Goal: Information Seeking & Learning: Understand process/instructions

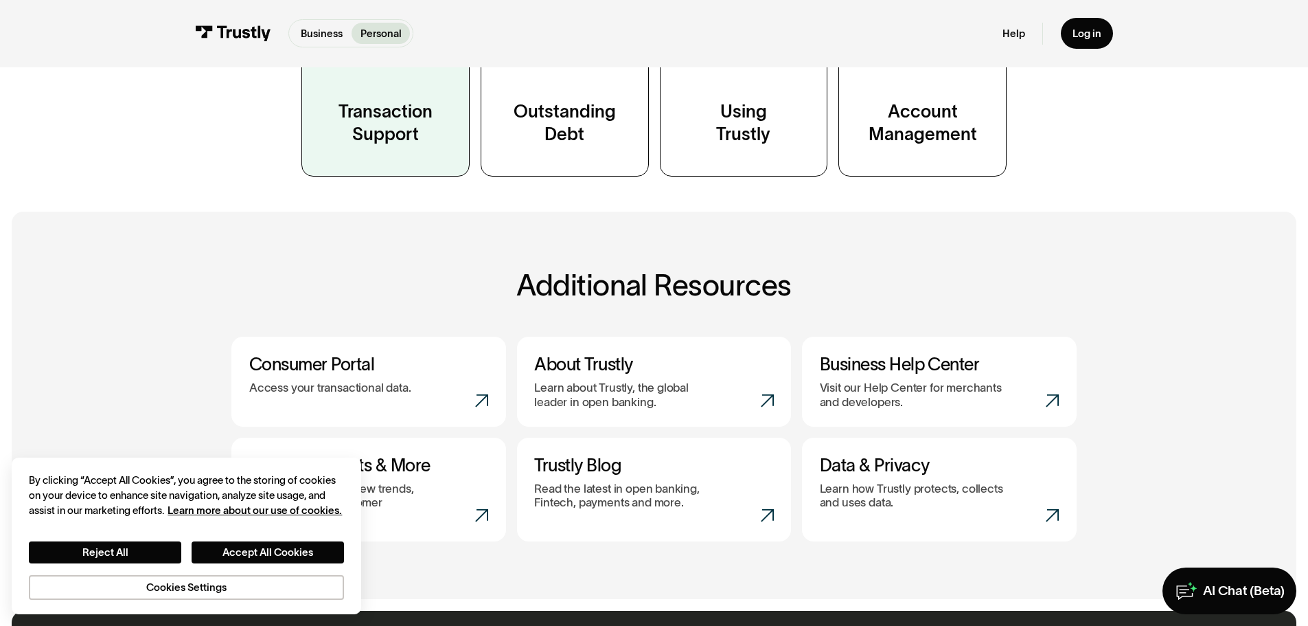
scroll to position [343, 0]
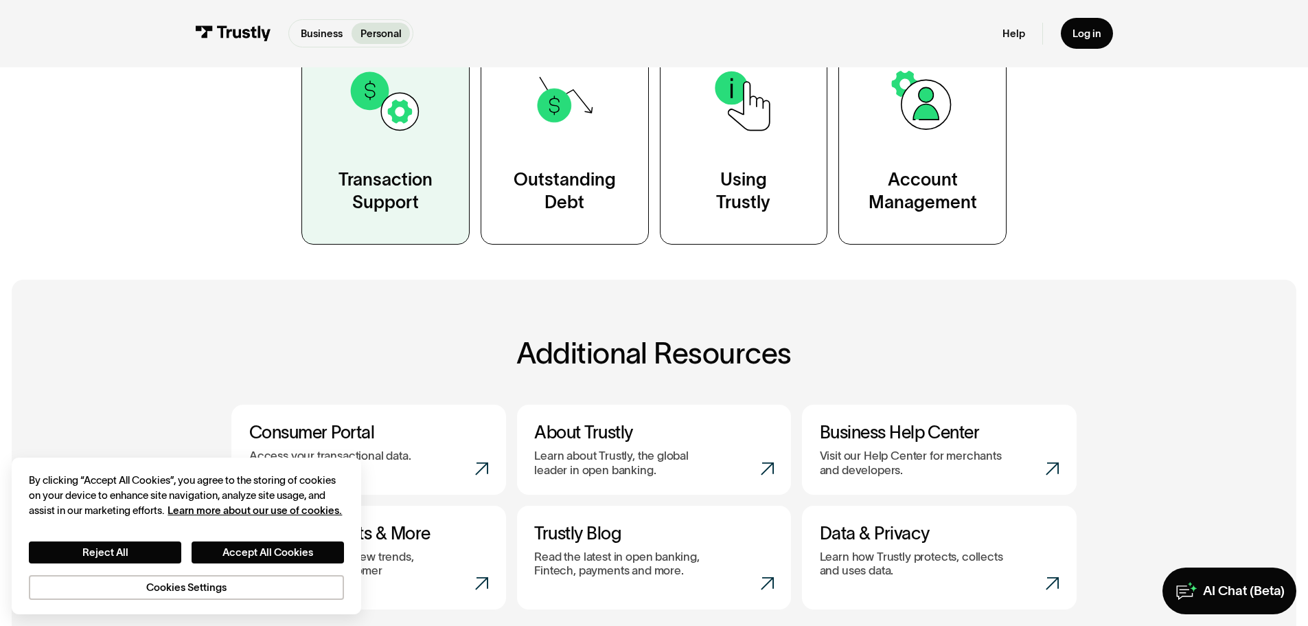
click at [410, 113] on img at bounding box center [386, 101] width 76 height 76
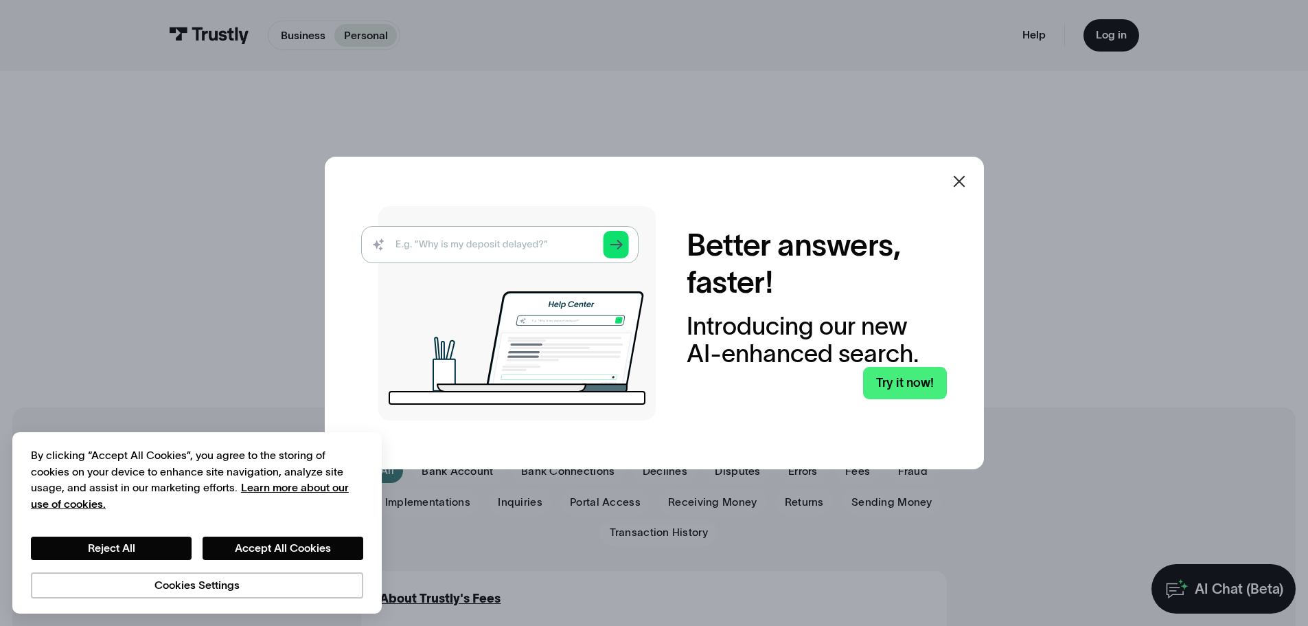
click at [959, 185] on icon at bounding box center [959, 181] width 16 height 16
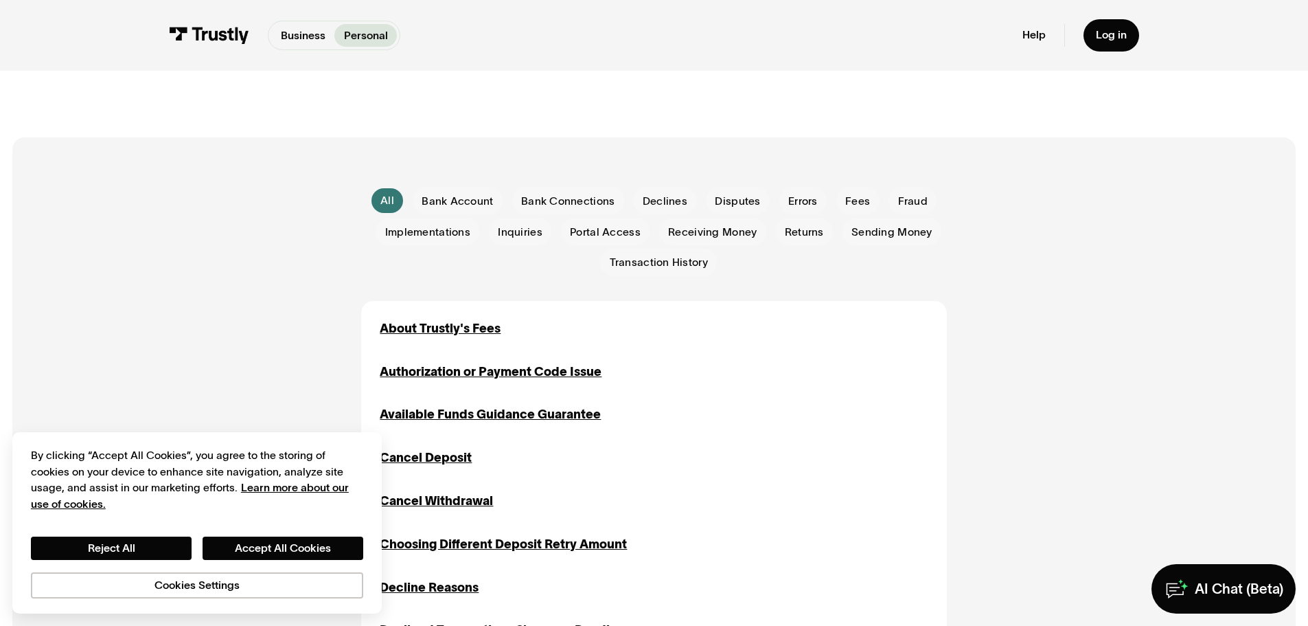
scroll to position [343, 0]
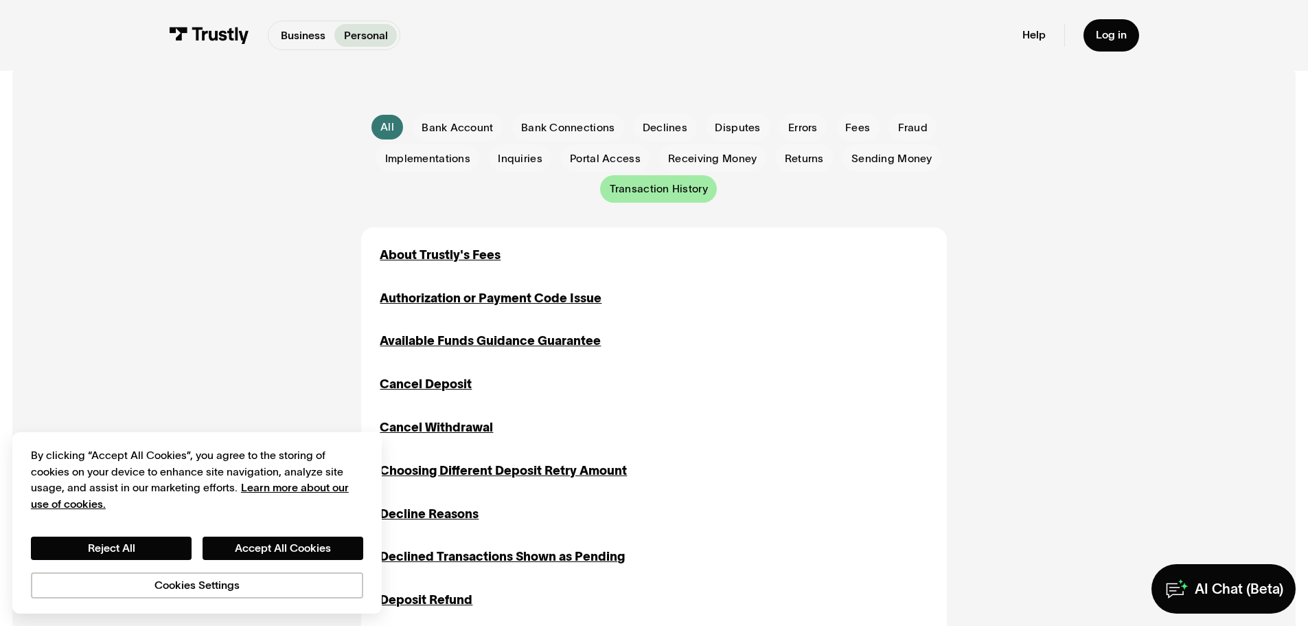
click at [663, 190] on span "Transaction History" at bounding box center [659, 188] width 98 height 15
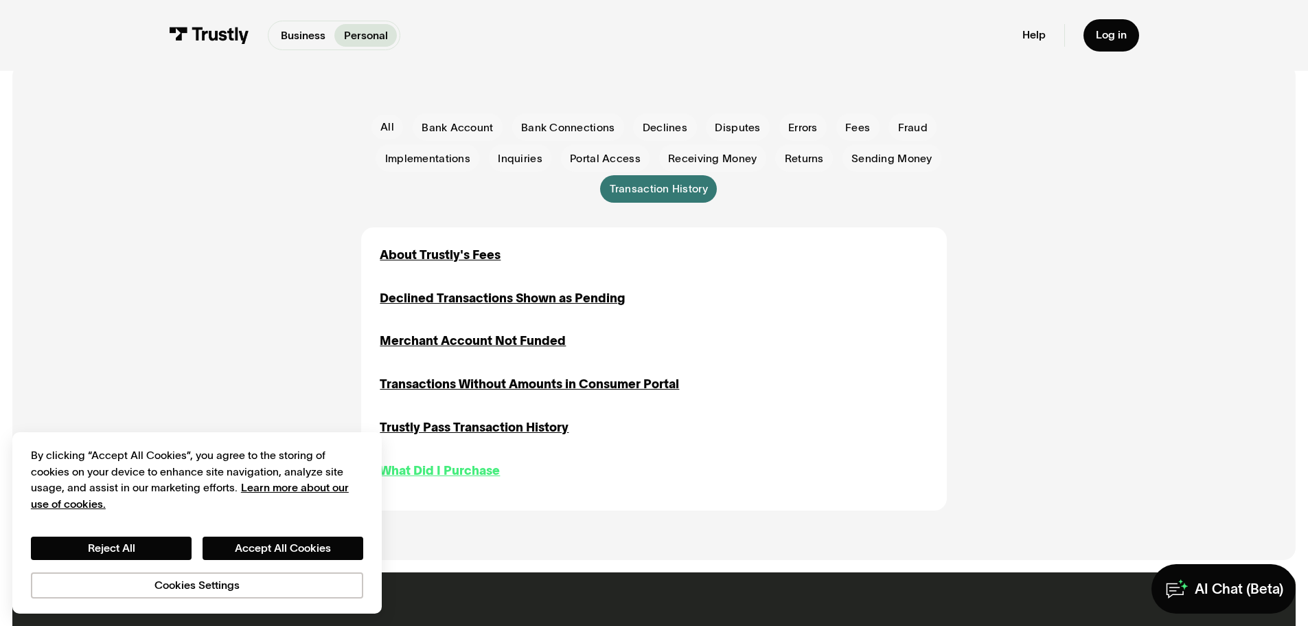
click at [421, 475] on div "What Did I Purchase" at bounding box center [440, 471] width 120 height 19
